Goal: Transaction & Acquisition: Purchase product/service

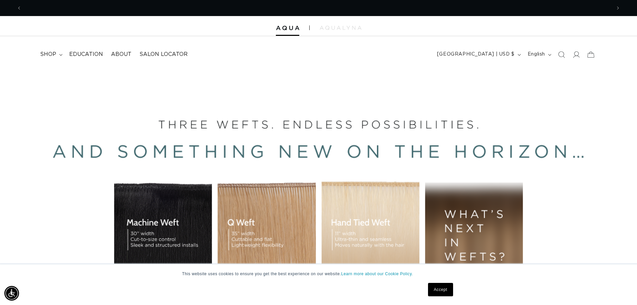
scroll to position [0, 1179]
click at [51, 53] on span "shop" at bounding box center [48, 54] width 16 height 7
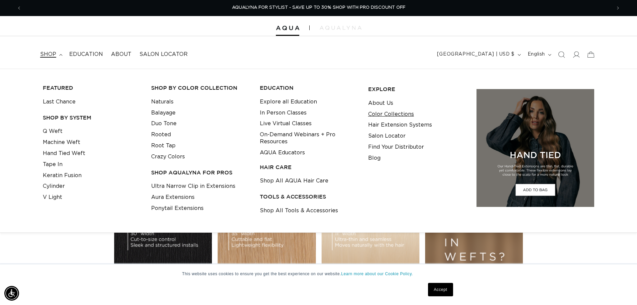
click at [389, 111] on link "Color Collections" at bounding box center [391, 114] width 46 height 11
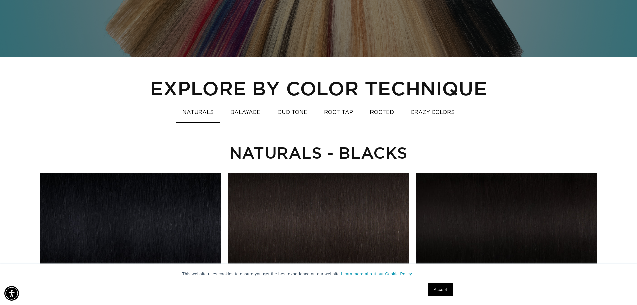
scroll to position [0, 1179]
click at [287, 112] on button "DUO TONE" at bounding box center [291, 112] width 43 height 13
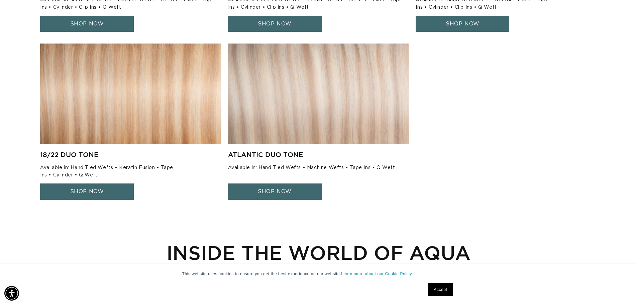
scroll to position [769, 0]
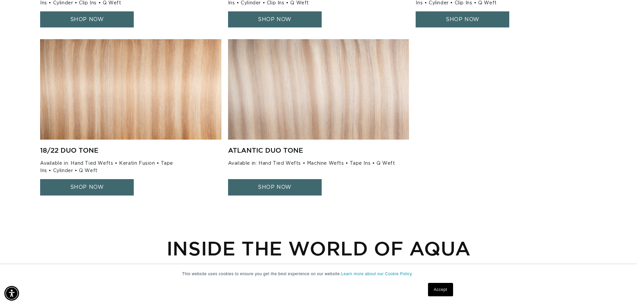
click at [102, 189] on link "SHOP NOW" at bounding box center [87, 187] width 94 height 16
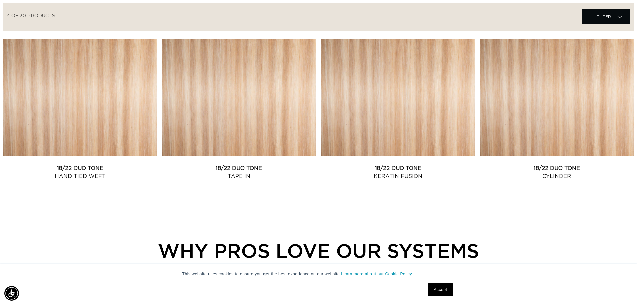
scroll to position [234, 0]
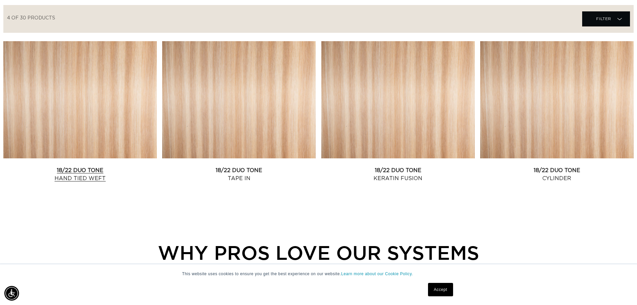
click at [79, 166] on link "18/22 Duo Tone Hand Tied Weft" at bounding box center [79, 174] width 153 height 16
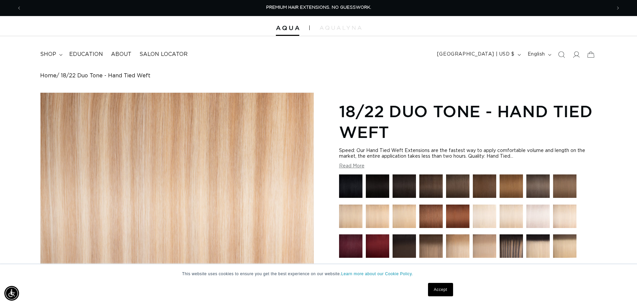
click at [403, 215] on img at bounding box center [403, 215] width 23 height 23
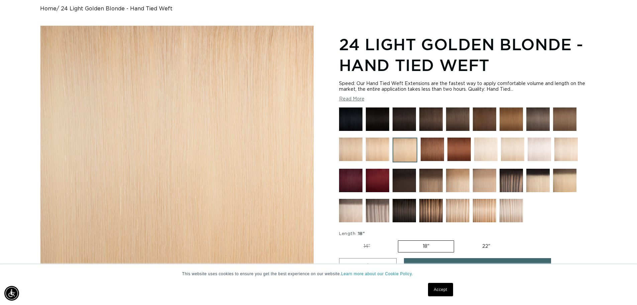
scroll to position [0, 589]
click at [374, 151] on img at bounding box center [377, 148] width 23 height 23
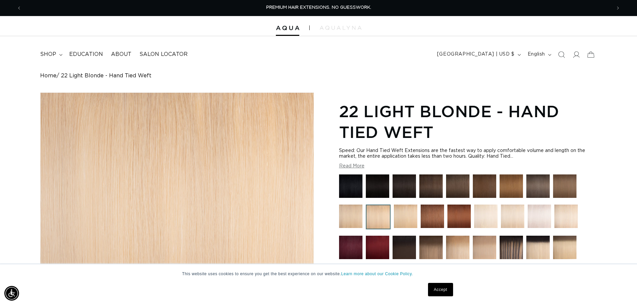
click at [353, 219] on img at bounding box center [350, 215] width 23 height 23
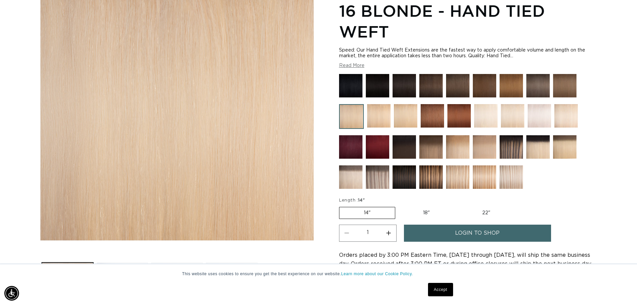
scroll to position [0, 589]
click at [455, 180] on img at bounding box center [457, 176] width 23 height 23
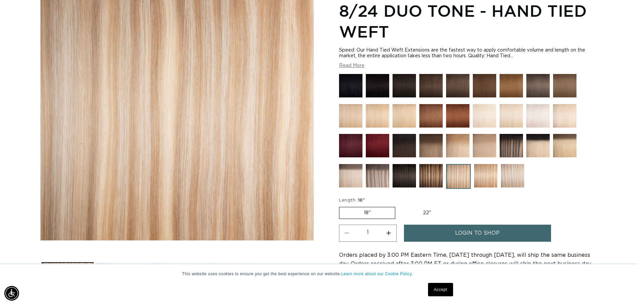
scroll to position [0, 1179]
click at [489, 178] on img at bounding box center [485, 175] width 23 height 23
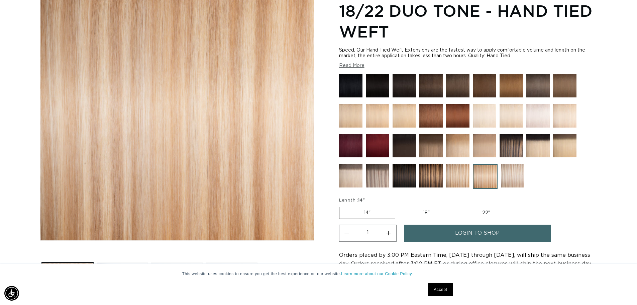
click at [358, 67] on button "Read More" at bounding box center [351, 66] width 25 height 6
